Goal: Task Accomplishment & Management: Manage account settings

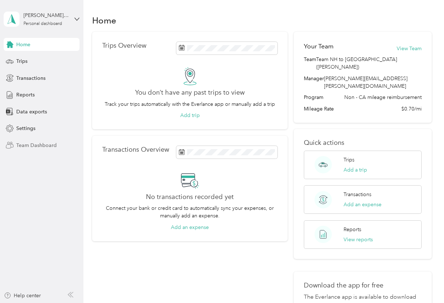
click at [31, 146] on span "Team Dashboard" at bounding box center [36, 146] width 40 height 8
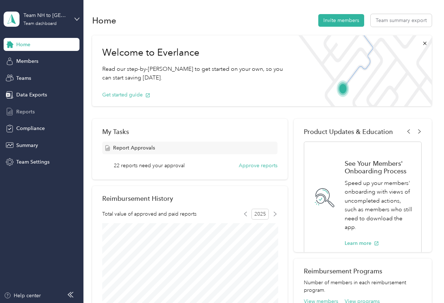
click at [36, 117] on div "Reports" at bounding box center [42, 111] width 76 height 13
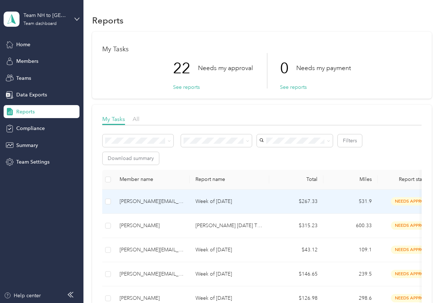
click at [172, 201] on div "[PERSON_NAME][EMAIL_ADDRESS][DOMAIN_NAME]" at bounding box center [152, 201] width 64 height 8
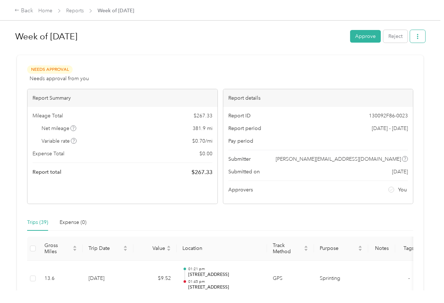
click at [416, 34] on button "button" at bounding box center [417, 36] width 15 height 13
click at [406, 61] on span "Download" at bounding box center [399, 63] width 24 height 8
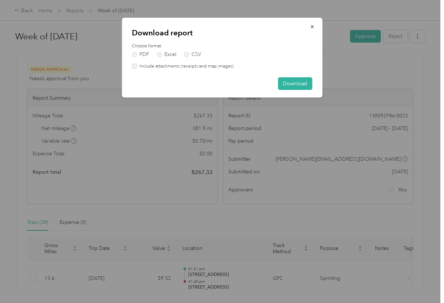
click at [184, 67] on label "Include attachments (receipts and map images)" at bounding box center [185, 66] width 97 height 6
click at [291, 82] on button "Download" at bounding box center [295, 83] width 34 height 13
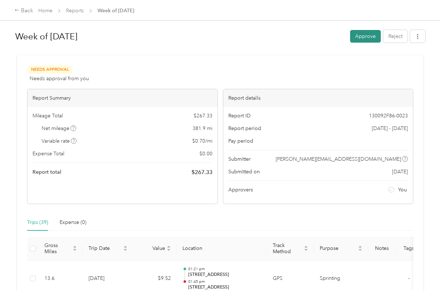
click at [369, 38] on button "Approve" at bounding box center [365, 36] width 31 height 13
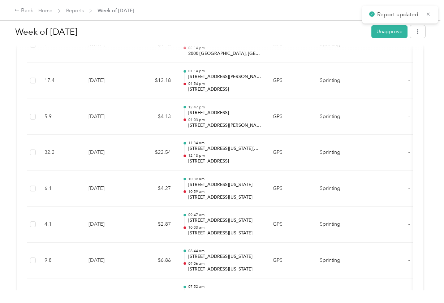
scroll to position [1586, 0]
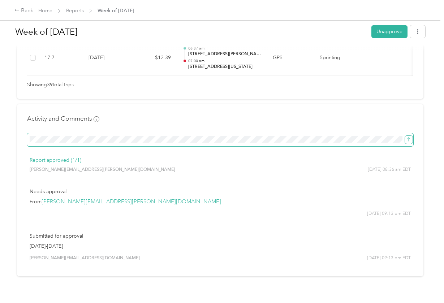
click at [410, 137] on icon "submit" at bounding box center [408, 139] width 5 height 5
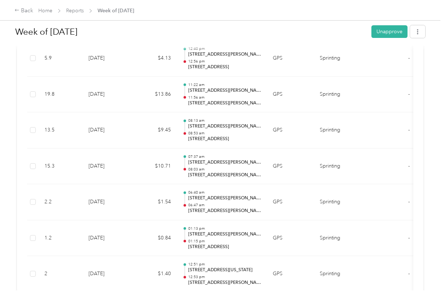
scroll to position [244, 0]
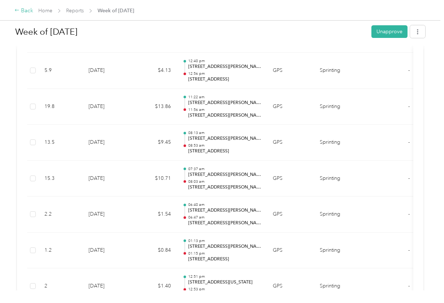
click at [18, 13] on icon at bounding box center [16, 10] width 5 height 5
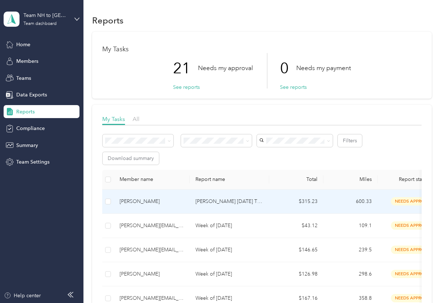
click at [164, 204] on div "[PERSON_NAME]" at bounding box center [152, 201] width 64 height 8
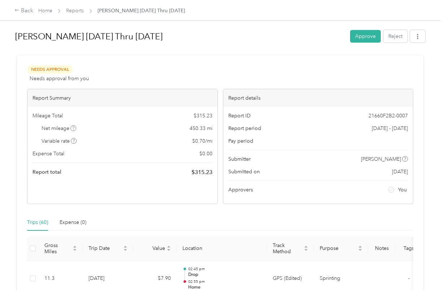
click at [425, 43] on div "[PERSON_NAME] [DATE] Thru [DATE] Approve Reject" at bounding box center [220, 37] width 410 height 21
click at [420, 39] on icon "button" at bounding box center [417, 36] width 5 height 5
click at [398, 62] on span "Download" at bounding box center [399, 63] width 24 height 8
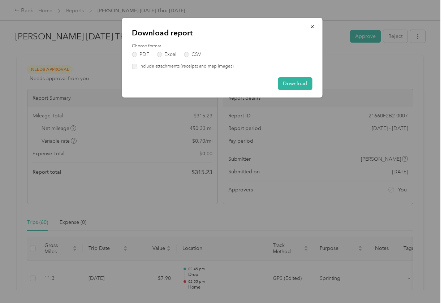
click at [217, 67] on label "Include attachments (receipts and map images)" at bounding box center [185, 66] width 97 height 6
click at [291, 84] on button "Download" at bounding box center [295, 83] width 34 height 13
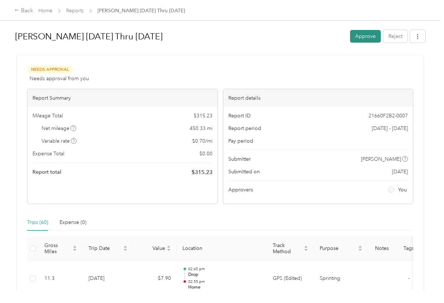
click at [361, 36] on button "Approve" at bounding box center [365, 36] width 31 height 13
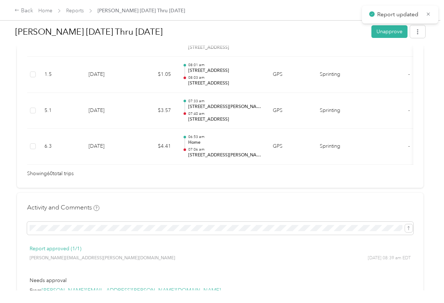
scroll to position [2320, 0]
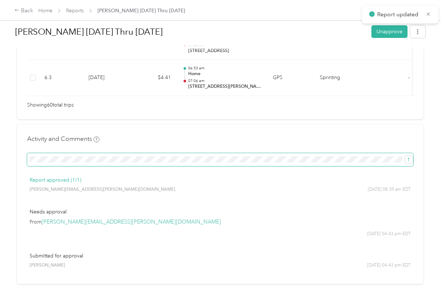
click at [190, 153] on span at bounding box center [220, 159] width 386 height 13
click at [409, 157] on icon "submit" at bounding box center [408, 159] width 5 height 5
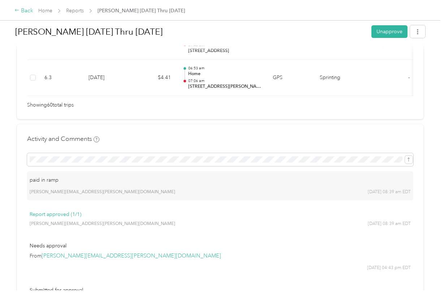
click at [27, 9] on div "Back" at bounding box center [23, 10] width 19 height 9
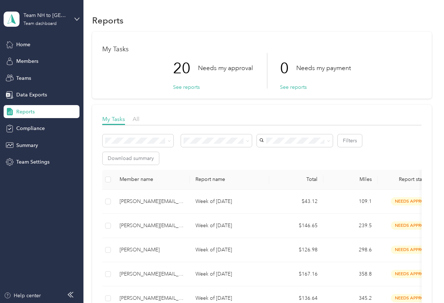
click at [301, 159] on div "Filters Download summary" at bounding box center [261, 149] width 319 height 30
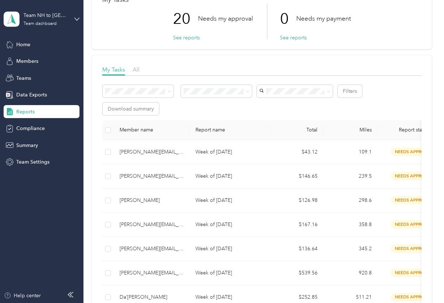
scroll to position [47, 0]
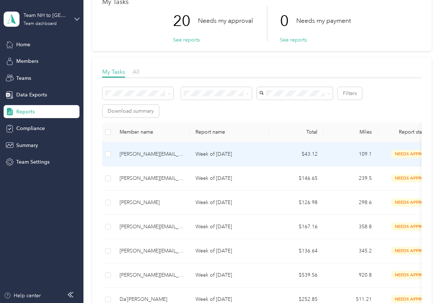
click at [187, 155] on td "[PERSON_NAME][EMAIL_ADDRESS][PERSON_NAME][DOMAIN_NAME]" at bounding box center [152, 154] width 76 height 24
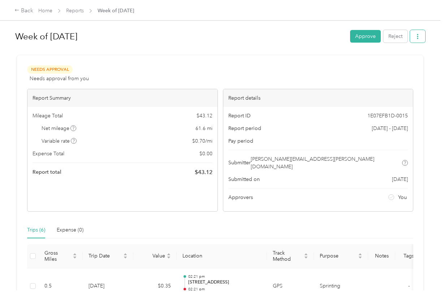
click at [422, 39] on button "button" at bounding box center [417, 36] width 15 height 13
click at [409, 61] on span "Download" at bounding box center [399, 63] width 24 height 8
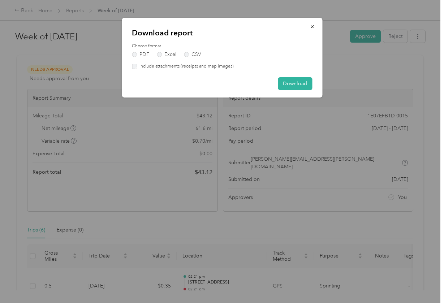
click at [216, 67] on label "Include attachments (receipts and map images)" at bounding box center [185, 66] width 97 height 6
click at [286, 79] on button "Download" at bounding box center [295, 83] width 34 height 13
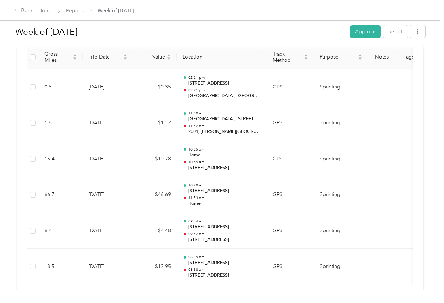
scroll to position [206, 0]
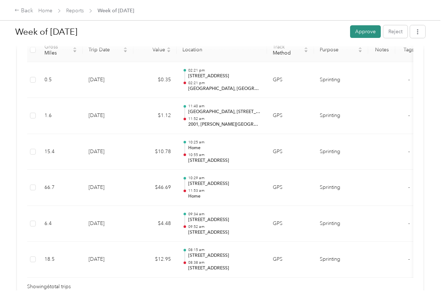
click at [359, 34] on button "Approve" at bounding box center [365, 31] width 31 height 13
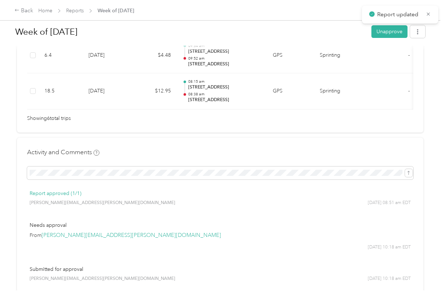
scroll to position [400, 0]
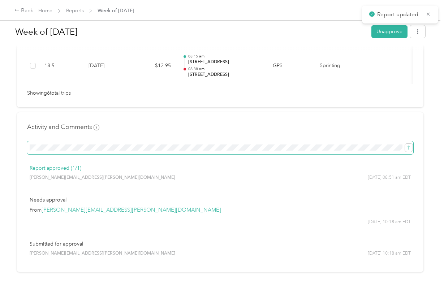
click at [130, 141] on span at bounding box center [220, 147] width 386 height 13
click at [409, 144] on span "submit" at bounding box center [408, 147] width 5 height 6
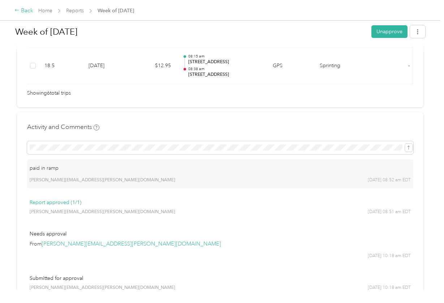
click at [19, 12] on icon at bounding box center [16, 10] width 5 height 5
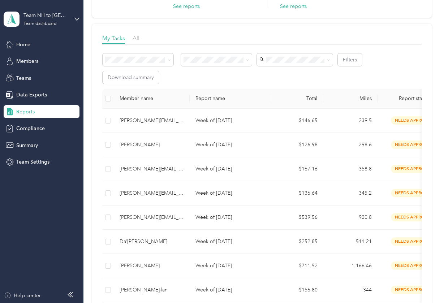
scroll to position [83, 0]
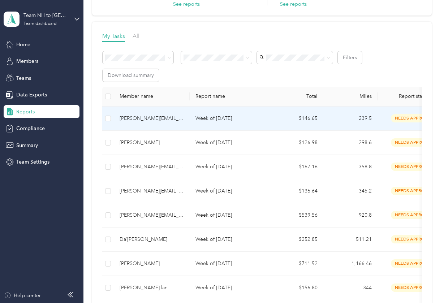
click at [160, 114] on td "[PERSON_NAME][EMAIL_ADDRESS][PERSON_NAME][DOMAIN_NAME]" at bounding box center [152, 119] width 76 height 24
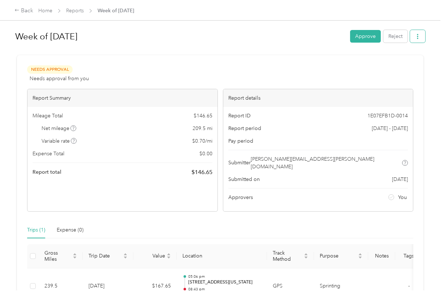
click at [420, 38] on icon "button" at bounding box center [417, 36] width 5 height 5
click at [403, 66] on span "Download" at bounding box center [399, 63] width 24 height 8
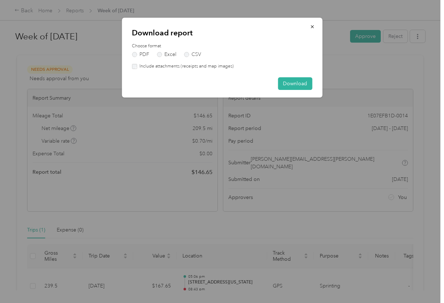
click at [190, 70] on div "Download report Choose format PDF Excel CSV Include attachments (receipts and m…" at bounding box center [222, 58] width 200 height 80
click at [200, 65] on label "Include attachments (receipts and map images)" at bounding box center [185, 66] width 97 height 6
click at [300, 84] on button "Download" at bounding box center [295, 83] width 34 height 13
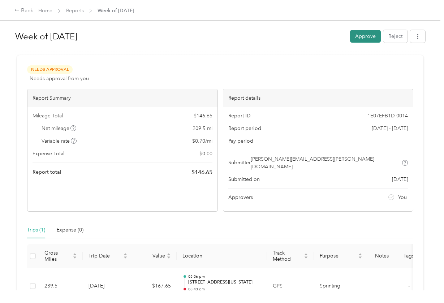
click at [366, 34] on button "Approve" at bounding box center [365, 36] width 31 height 13
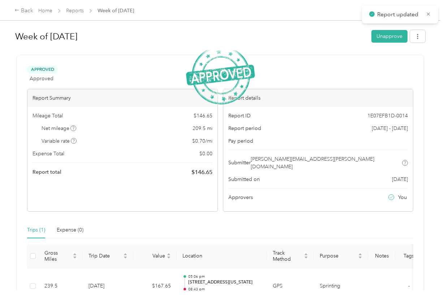
scroll to position [222, 0]
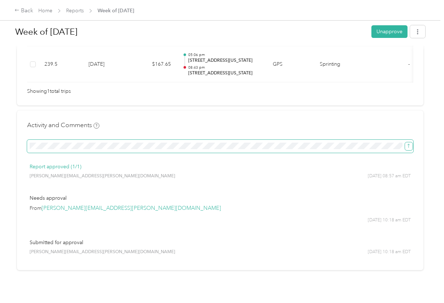
click at [409, 143] on icon "submit" at bounding box center [408, 145] width 5 height 5
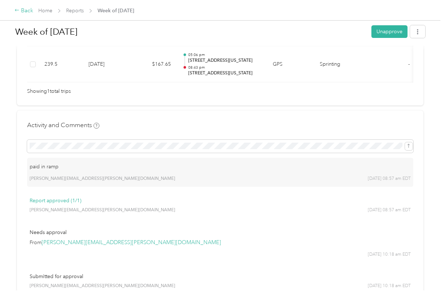
click at [20, 8] on div "Back" at bounding box center [23, 10] width 19 height 9
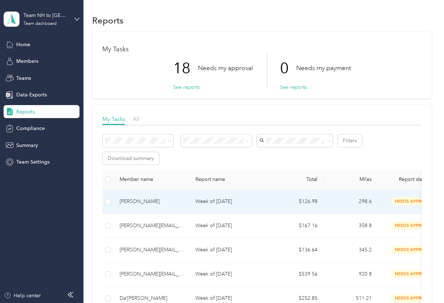
click at [158, 204] on div "[PERSON_NAME]" at bounding box center [152, 201] width 64 height 8
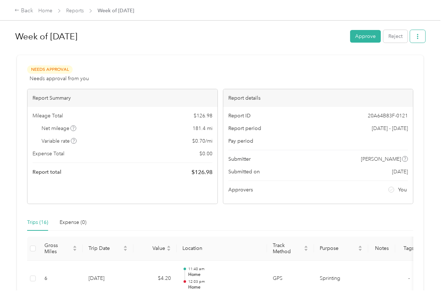
click at [423, 36] on button "button" at bounding box center [417, 36] width 15 height 13
click at [394, 61] on span "Download" at bounding box center [399, 63] width 24 height 8
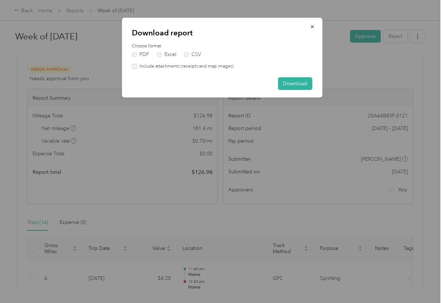
click at [220, 63] on label "Include attachments (receipts and map images)" at bounding box center [185, 66] width 97 height 6
click at [299, 84] on button "Download" at bounding box center [295, 83] width 34 height 13
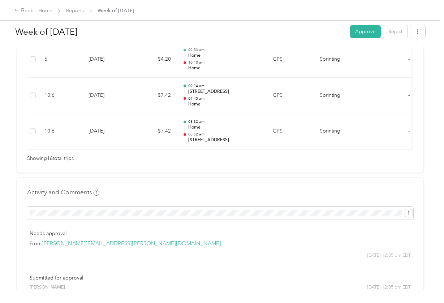
scroll to position [724, 0]
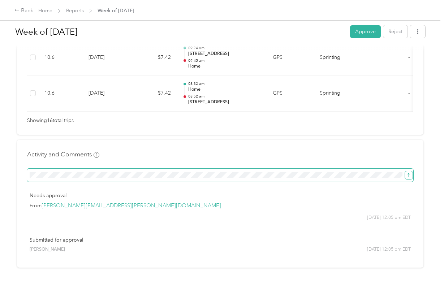
click at [408, 173] on icon "submit" at bounding box center [408, 175] width 5 height 5
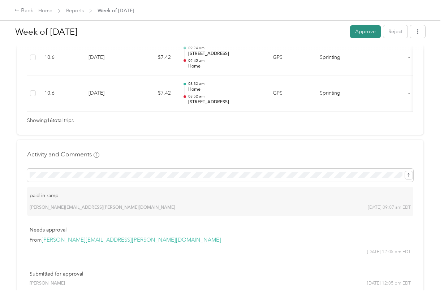
click at [366, 32] on button "Approve" at bounding box center [365, 31] width 31 height 13
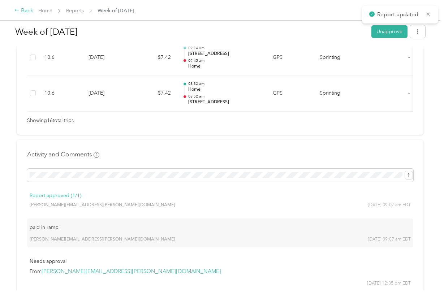
click at [24, 12] on div "Back" at bounding box center [23, 10] width 19 height 9
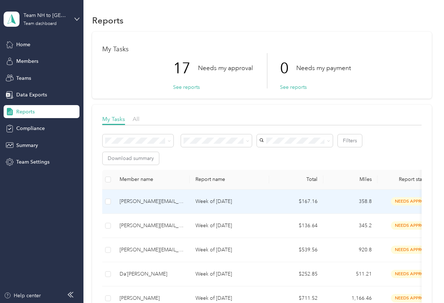
click at [179, 200] on div "[PERSON_NAME][EMAIL_ADDRESS][PERSON_NAME][DOMAIN_NAME]" at bounding box center [152, 201] width 64 height 8
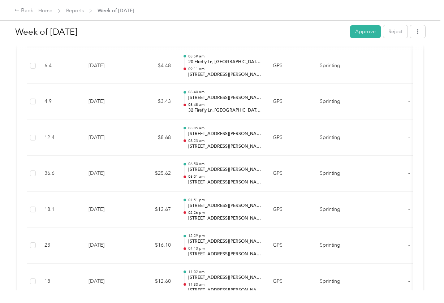
scroll to position [274, 0]
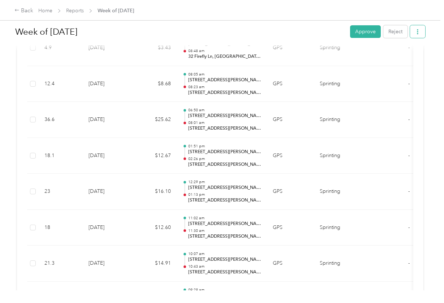
click at [420, 30] on icon "button" at bounding box center [417, 31] width 5 height 5
click at [386, 56] on div "Download" at bounding box center [400, 59] width 43 height 8
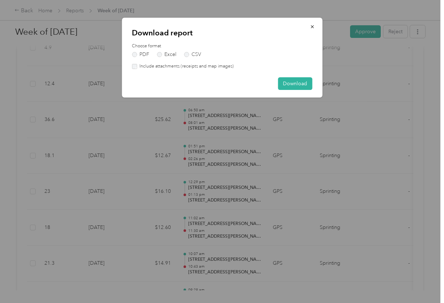
click at [200, 65] on label "Include attachments (receipts and map images)" at bounding box center [185, 66] width 97 height 6
click at [296, 89] on button "Download" at bounding box center [295, 83] width 34 height 13
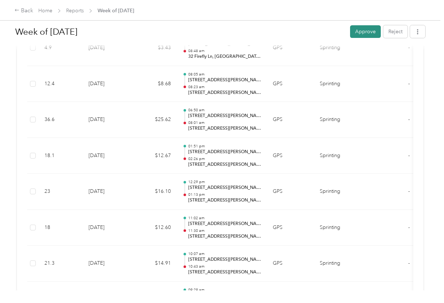
click at [370, 36] on button "Approve" at bounding box center [365, 31] width 31 height 13
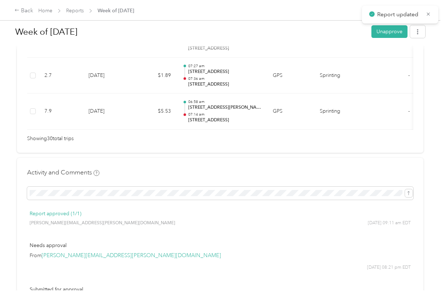
scroll to position [1253, 0]
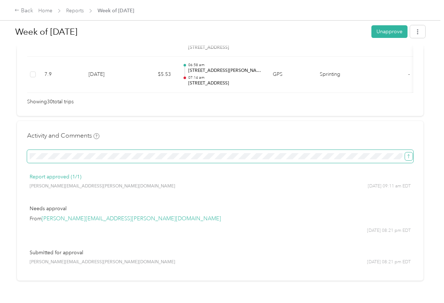
click at [412, 152] on button "submit" at bounding box center [409, 156] width 8 height 8
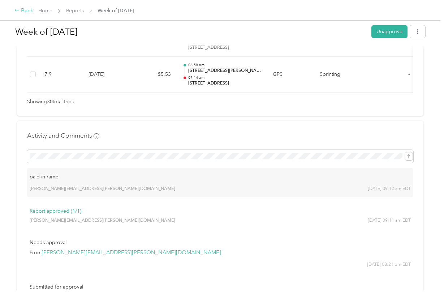
click at [27, 12] on div "Back" at bounding box center [23, 10] width 19 height 9
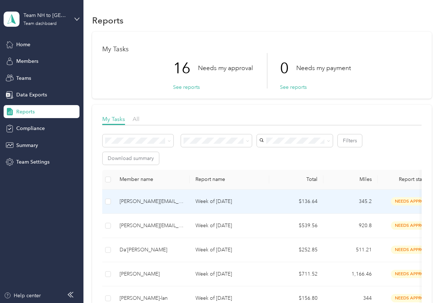
click at [198, 203] on p "Week of [DATE]" at bounding box center [229, 201] width 68 height 8
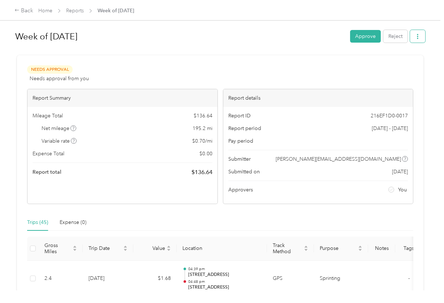
click at [417, 36] on icon "button" at bounding box center [417, 36] width 5 height 5
click at [392, 64] on span "Download" at bounding box center [399, 63] width 24 height 8
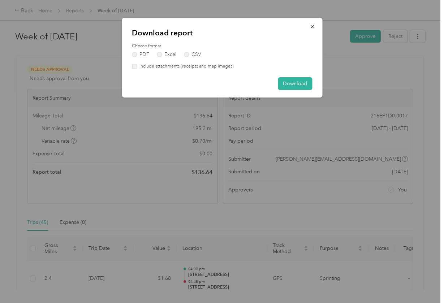
click at [203, 68] on label "Include attachments (receipts and map images)" at bounding box center [185, 66] width 97 height 6
click at [294, 83] on button "Download" at bounding box center [295, 83] width 34 height 13
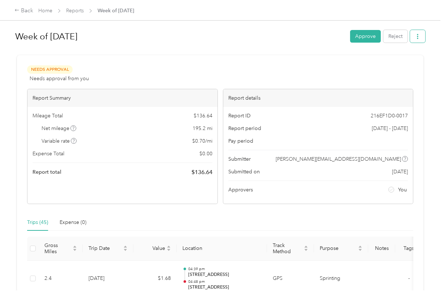
click at [417, 38] on icon "button" at bounding box center [417, 36] width 5 height 5
click at [391, 62] on span "Download" at bounding box center [399, 63] width 24 height 8
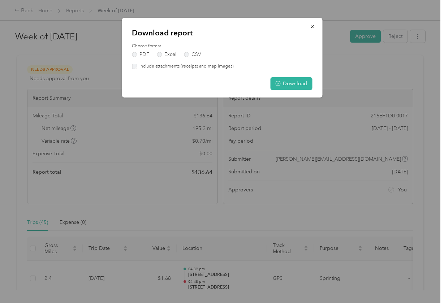
click at [173, 65] on label "Include attachments (receipts and map images)" at bounding box center [185, 66] width 97 height 6
click at [279, 81] on circle "button" at bounding box center [277, 83] width 5 height 5
